Goal: Task Accomplishment & Management: Use online tool/utility

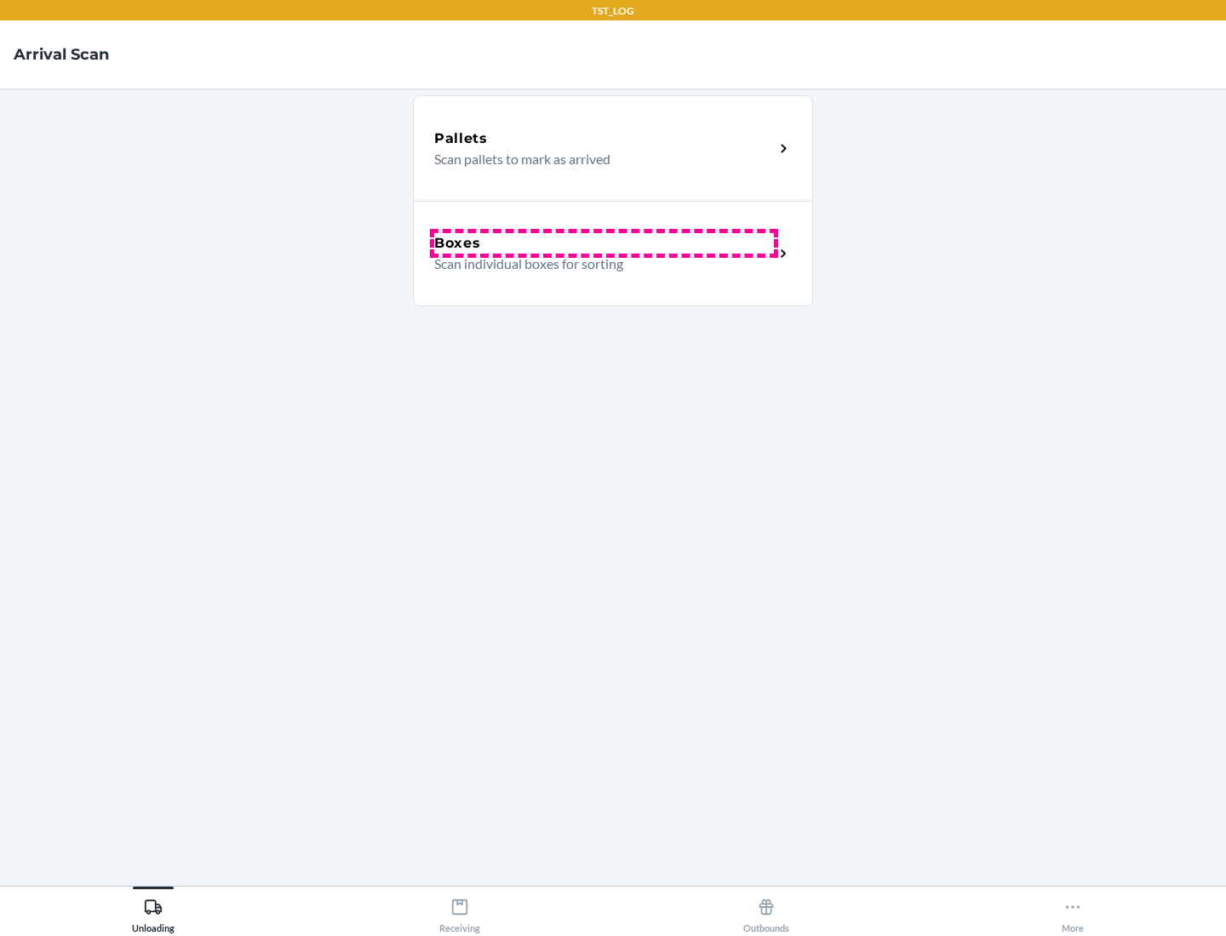
click at [604, 243] on div "Boxes" at bounding box center [604, 243] width 340 height 20
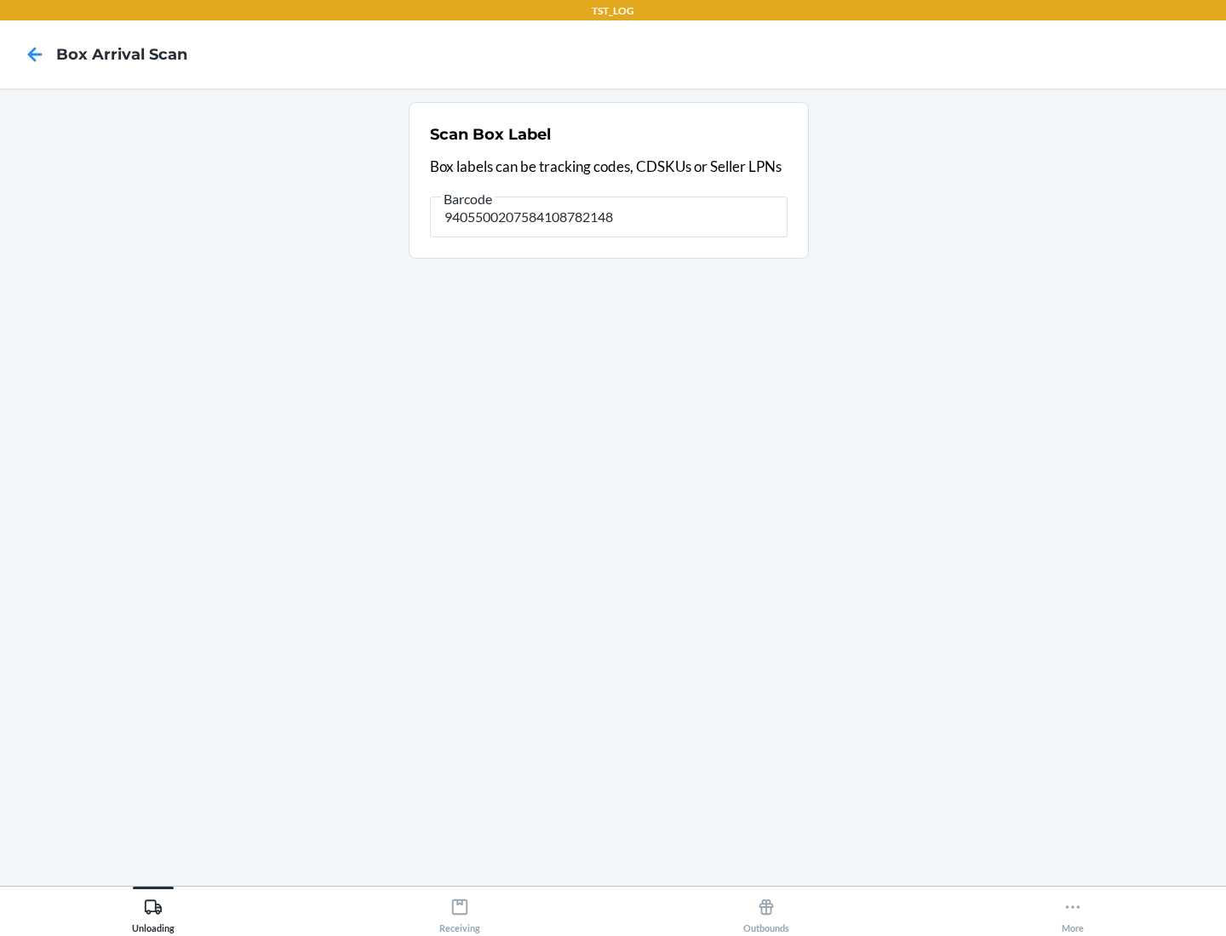
type input "9405500207584108782148"
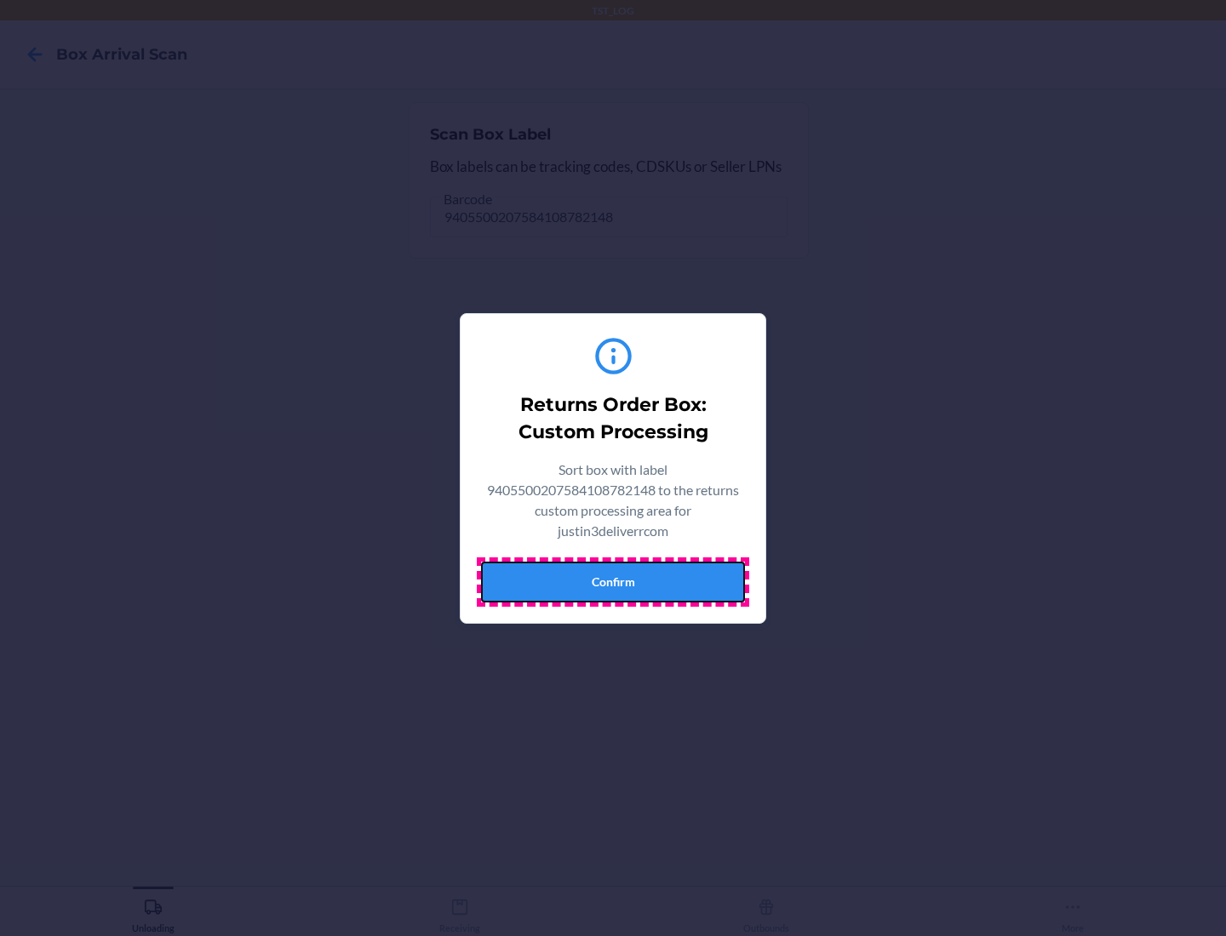
click at [613, 581] on button "Confirm" at bounding box center [613, 582] width 264 height 41
